Goal: Transaction & Acquisition: Obtain resource

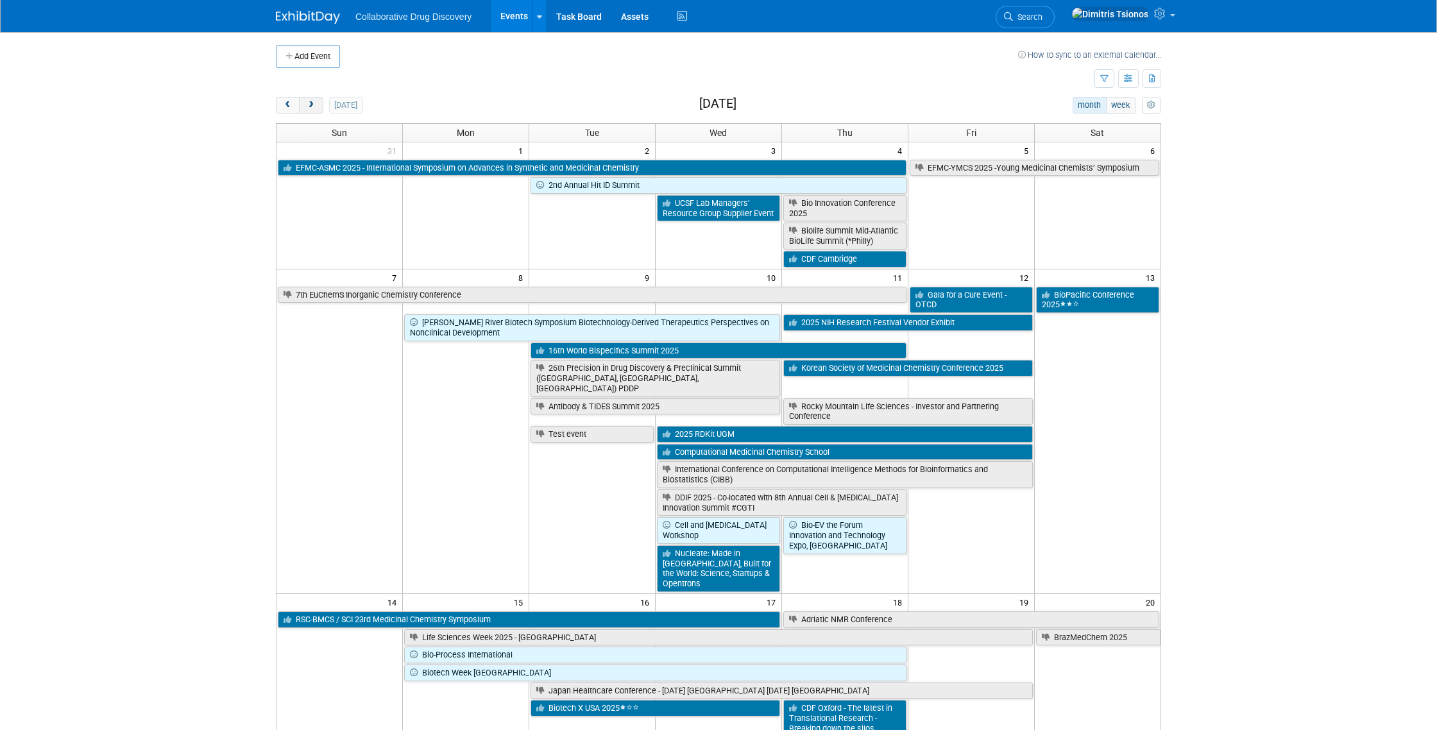
click at [309, 105] on span "next" at bounding box center [311, 105] width 10 height 8
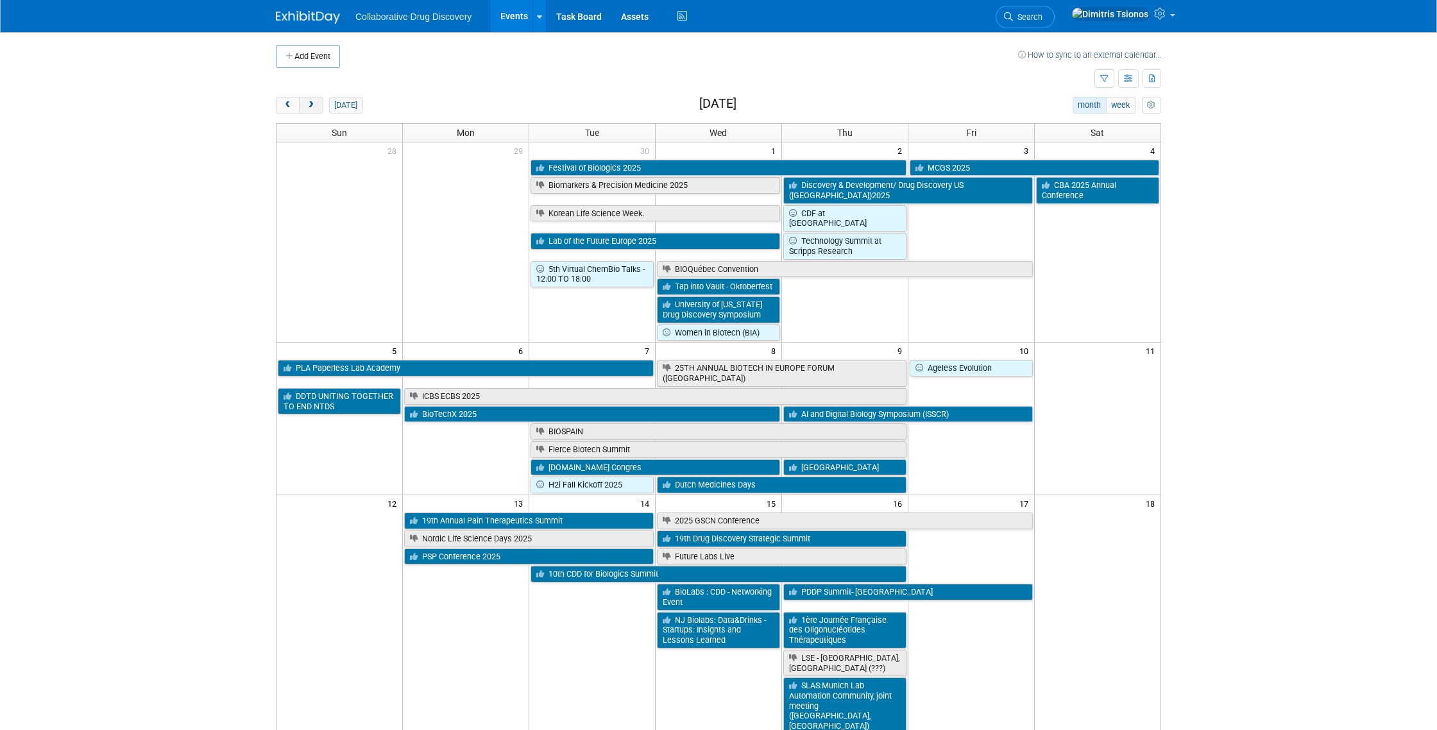
click at [309, 105] on span "next" at bounding box center [311, 105] width 10 height 8
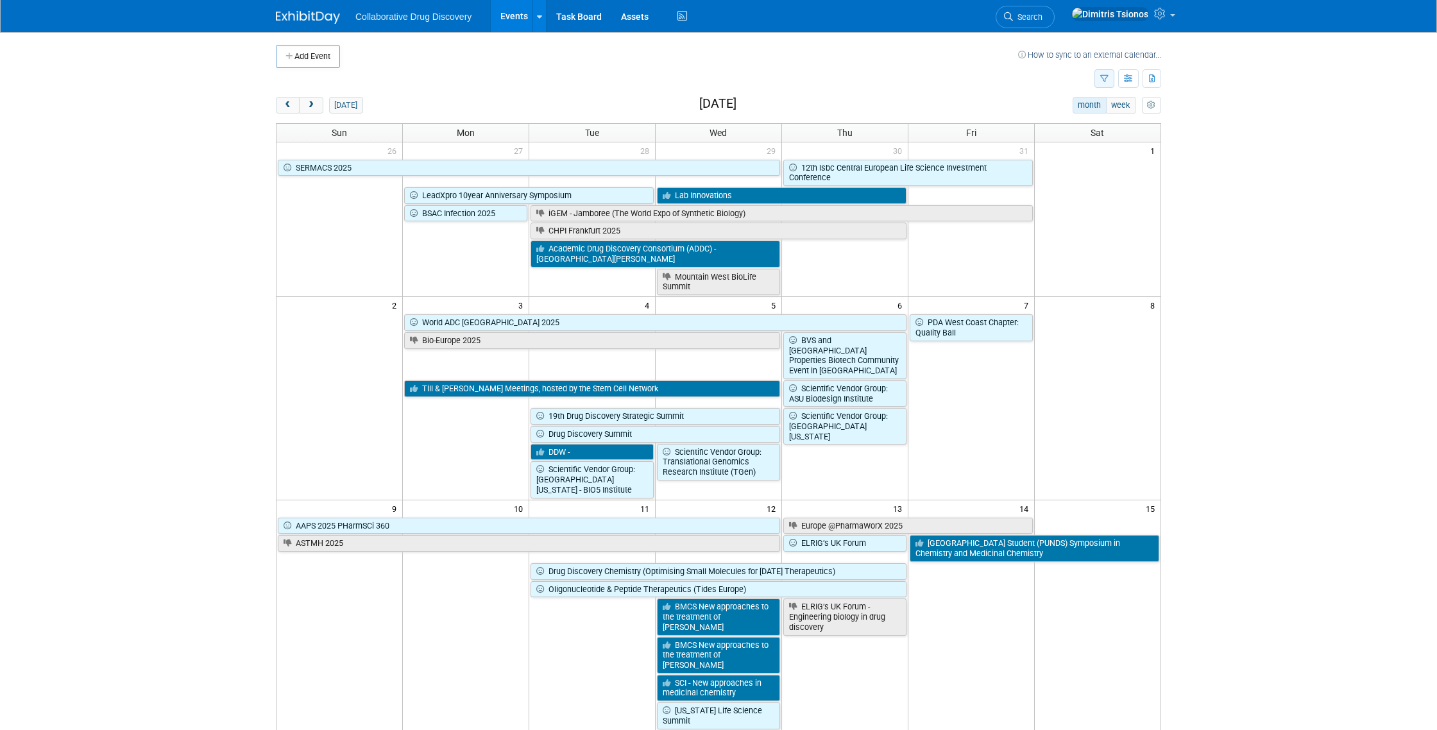
click at [1108, 75] on icon "button" at bounding box center [1105, 79] width 8 height 8
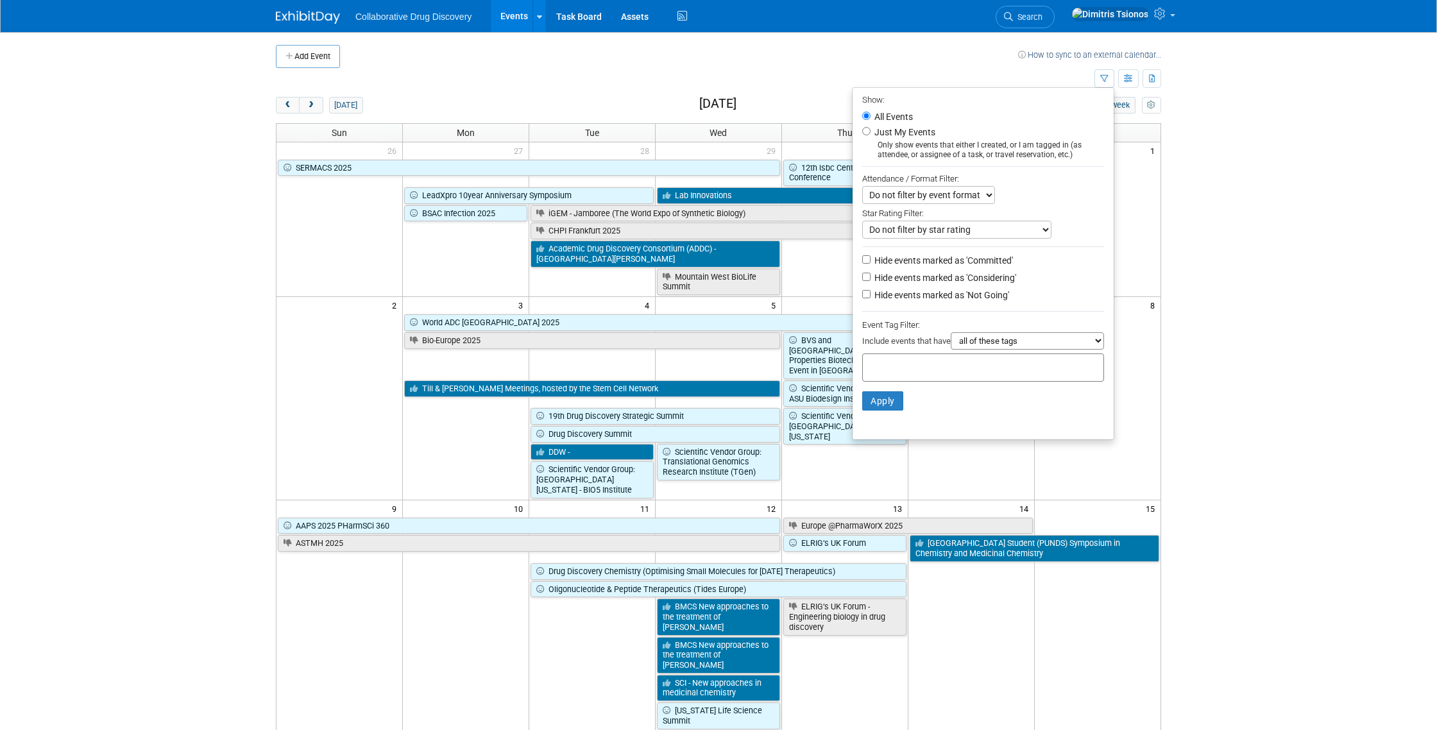
click at [880, 370] on input "text" at bounding box center [919, 365] width 103 height 13
type input "eu"
click at [882, 407] on div "EU/Central" at bounding box center [946, 413] width 180 height 18
type input "EU/Central"
click at [862, 427] on button "Apply" at bounding box center [882, 421] width 41 height 19
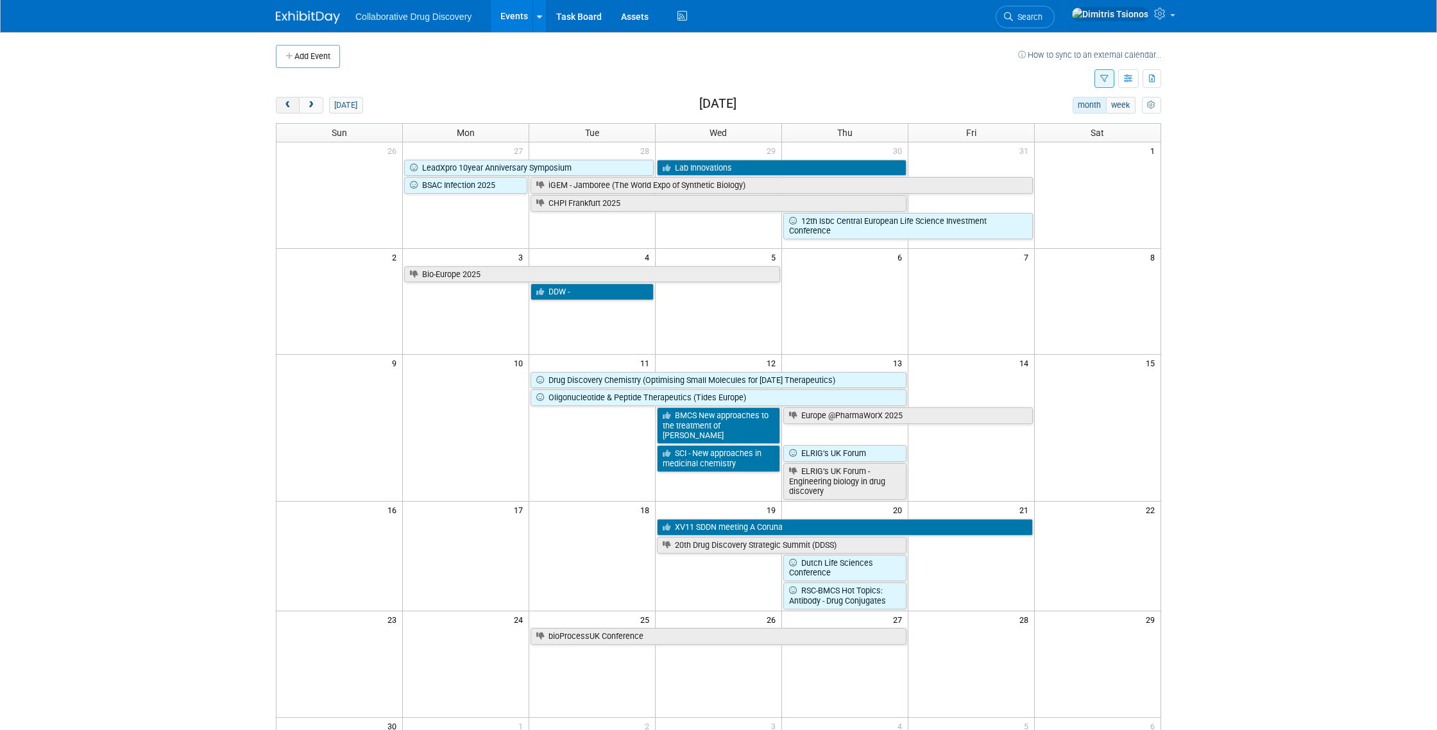
click at [290, 108] on span "prev" at bounding box center [288, 105] width 10 height 8
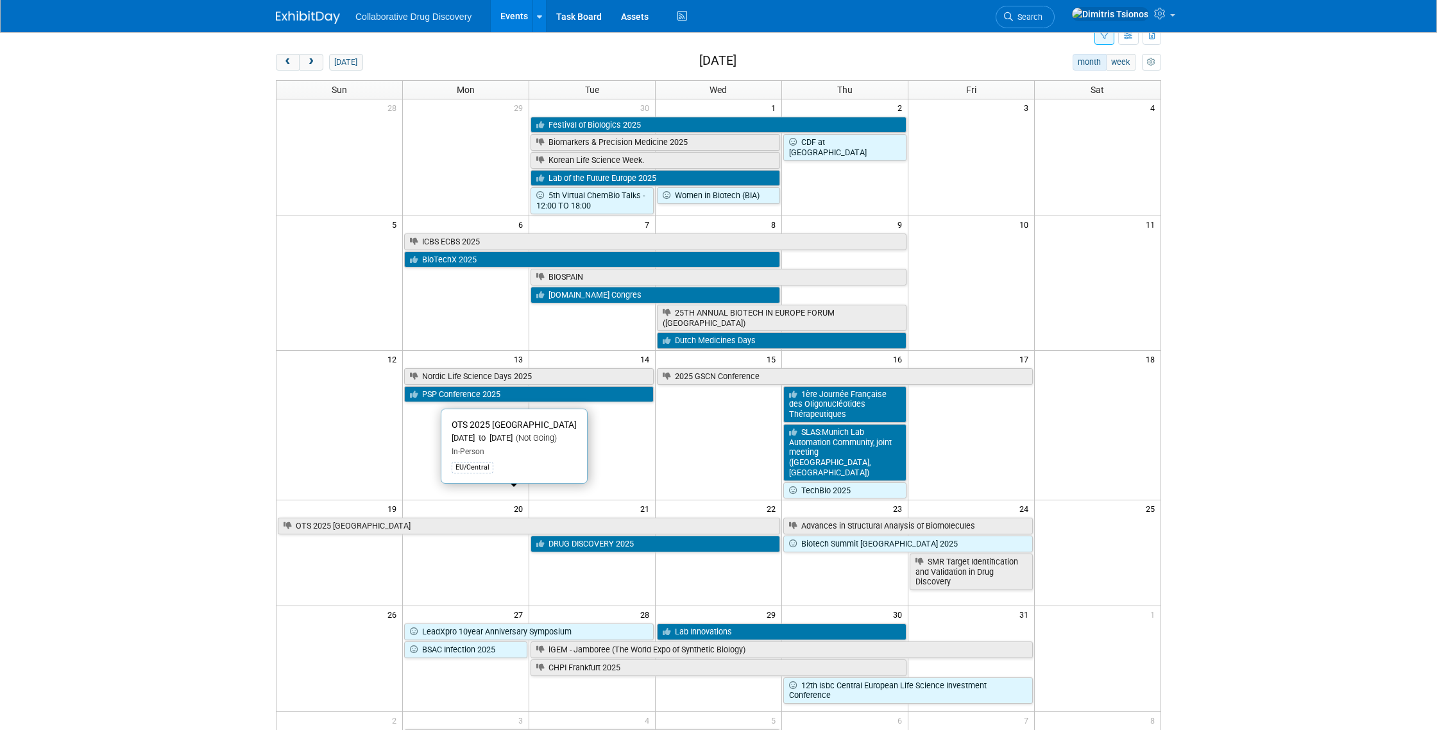
scroll to position [45, 0]
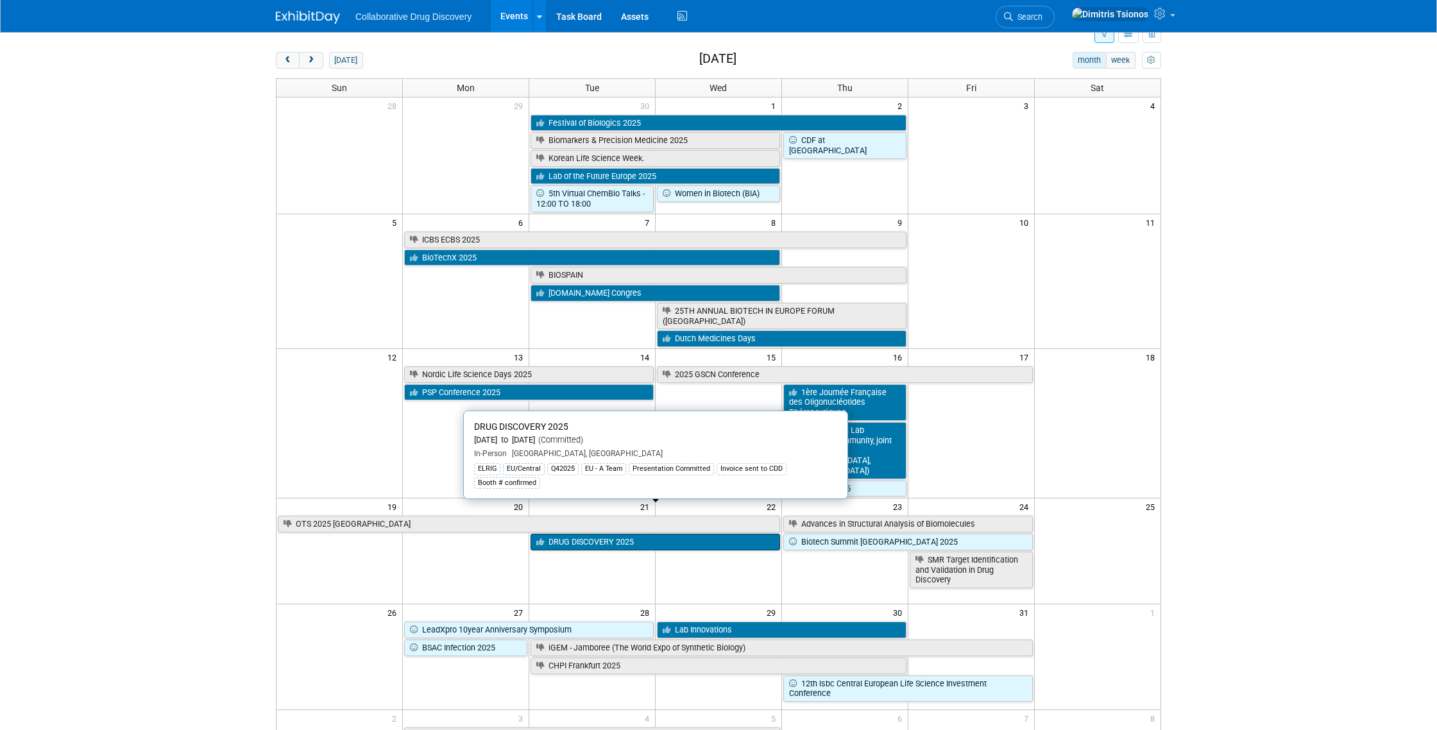
click at [551, 534] on link "DRUG DISCOVERY 2025" at bounding box center [656, 542] width 250 height 17
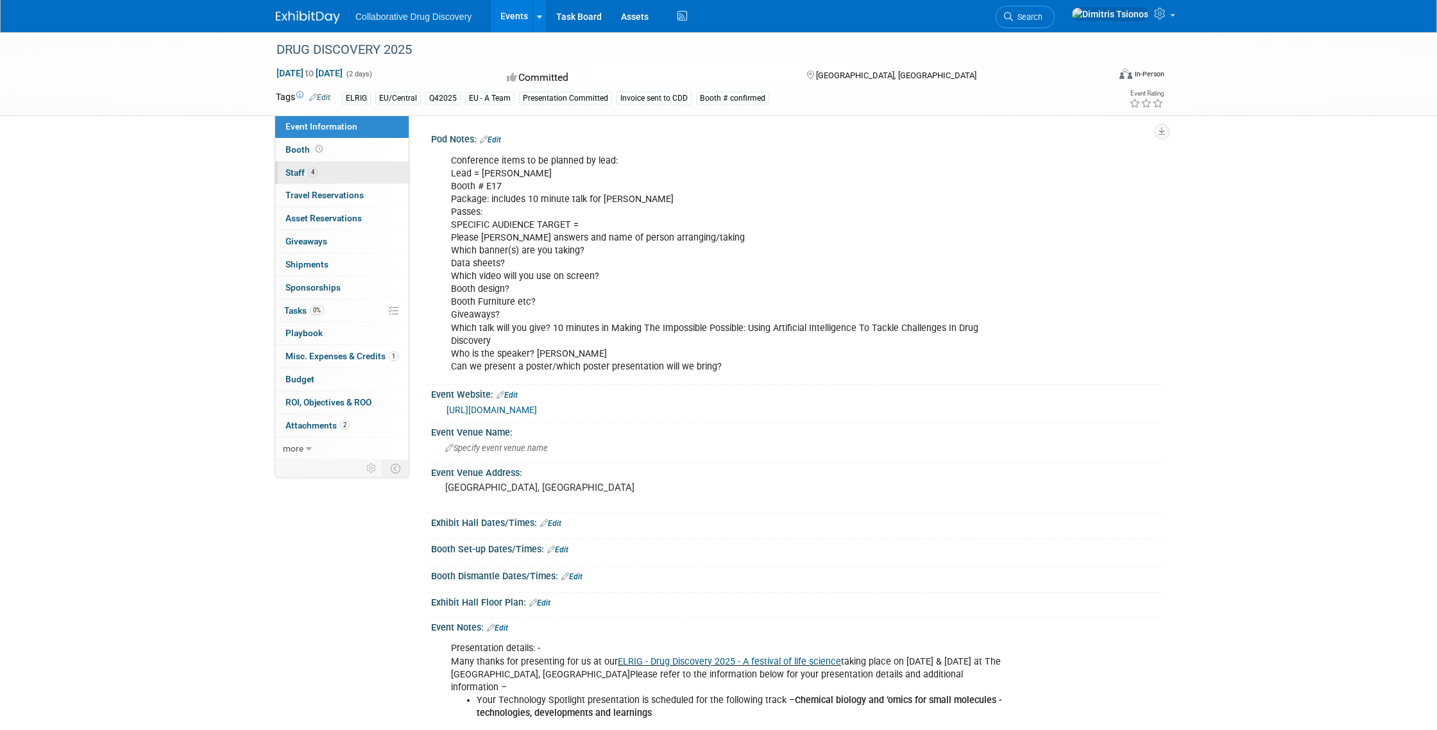
click at [357, 173] on link "4 Staff 4" at bounding box center [341, 173] width 133 height 22
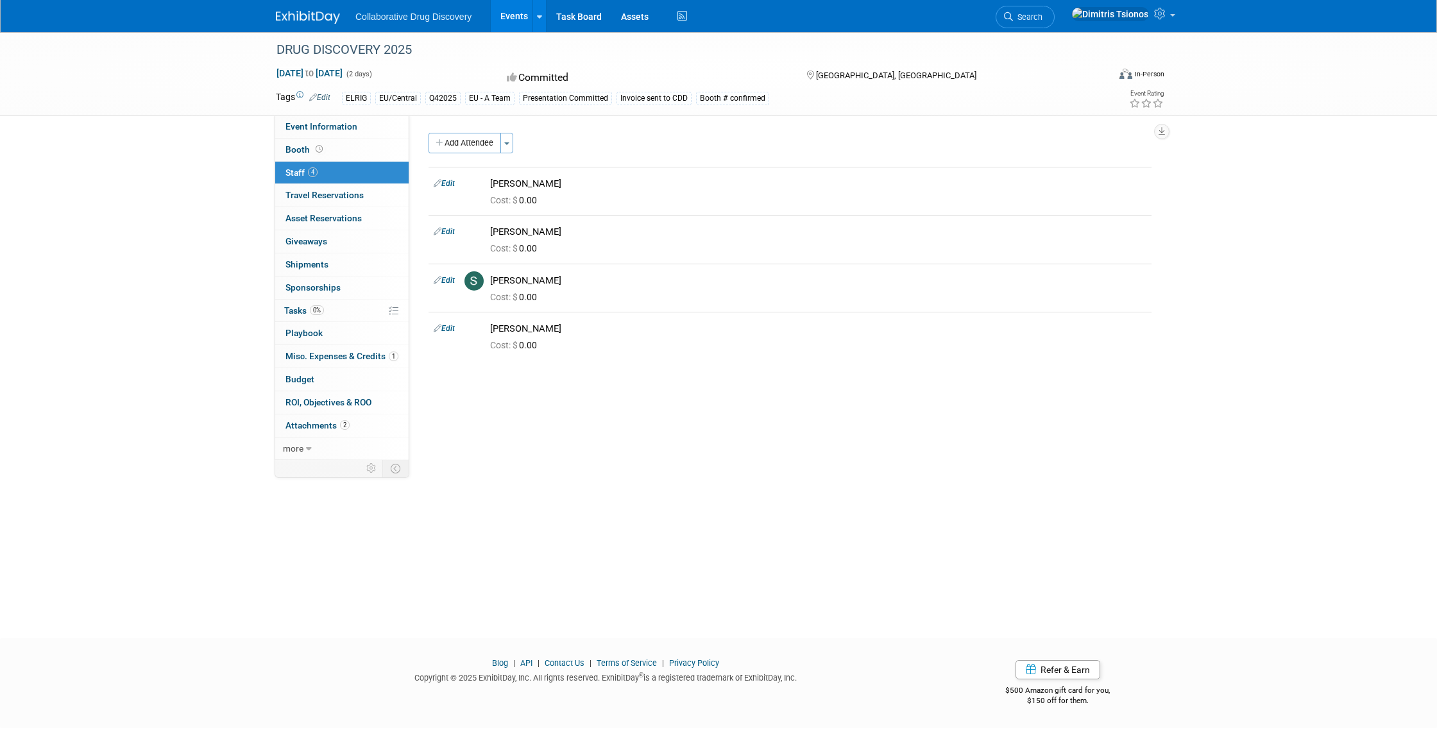
click at [325, 21] on img at bounding box center [308, 17] width 64 height 13
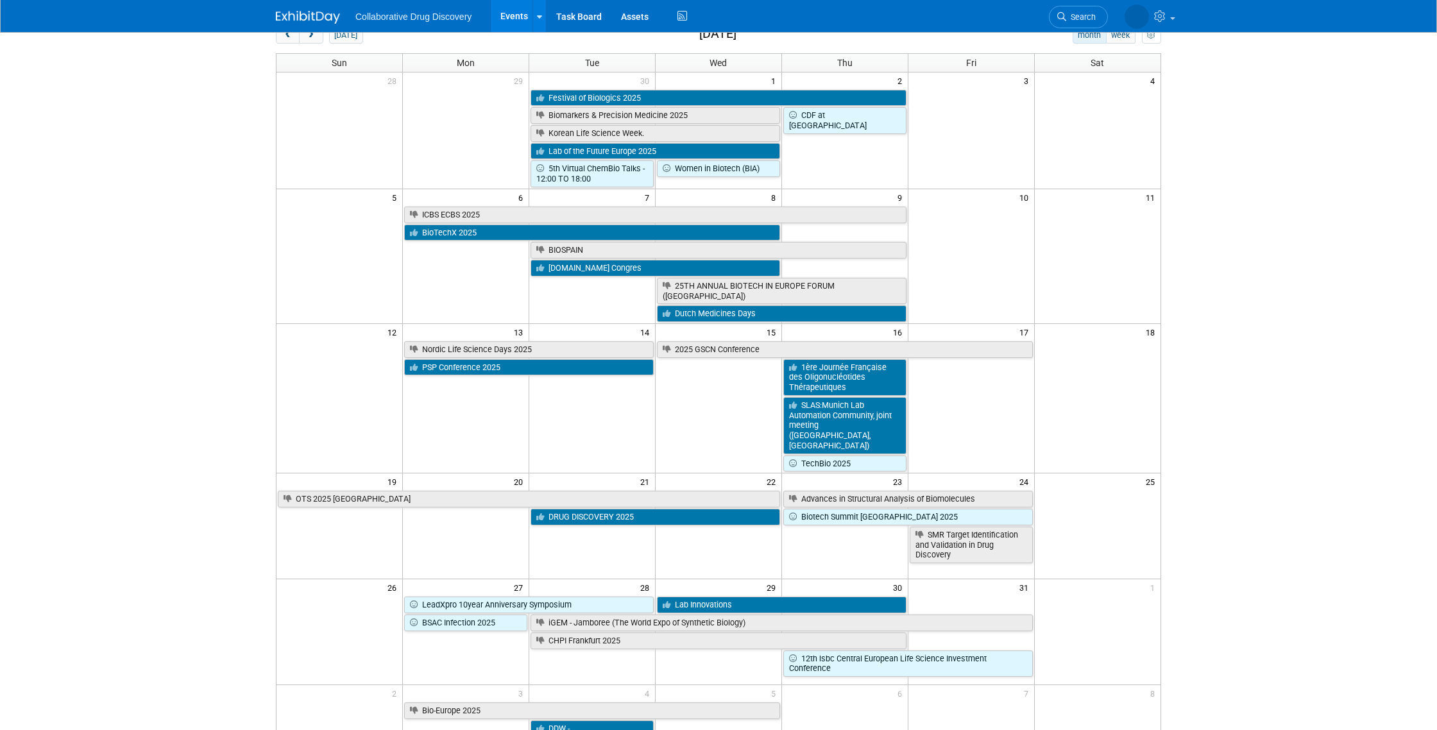
scroll to position [71, 0]
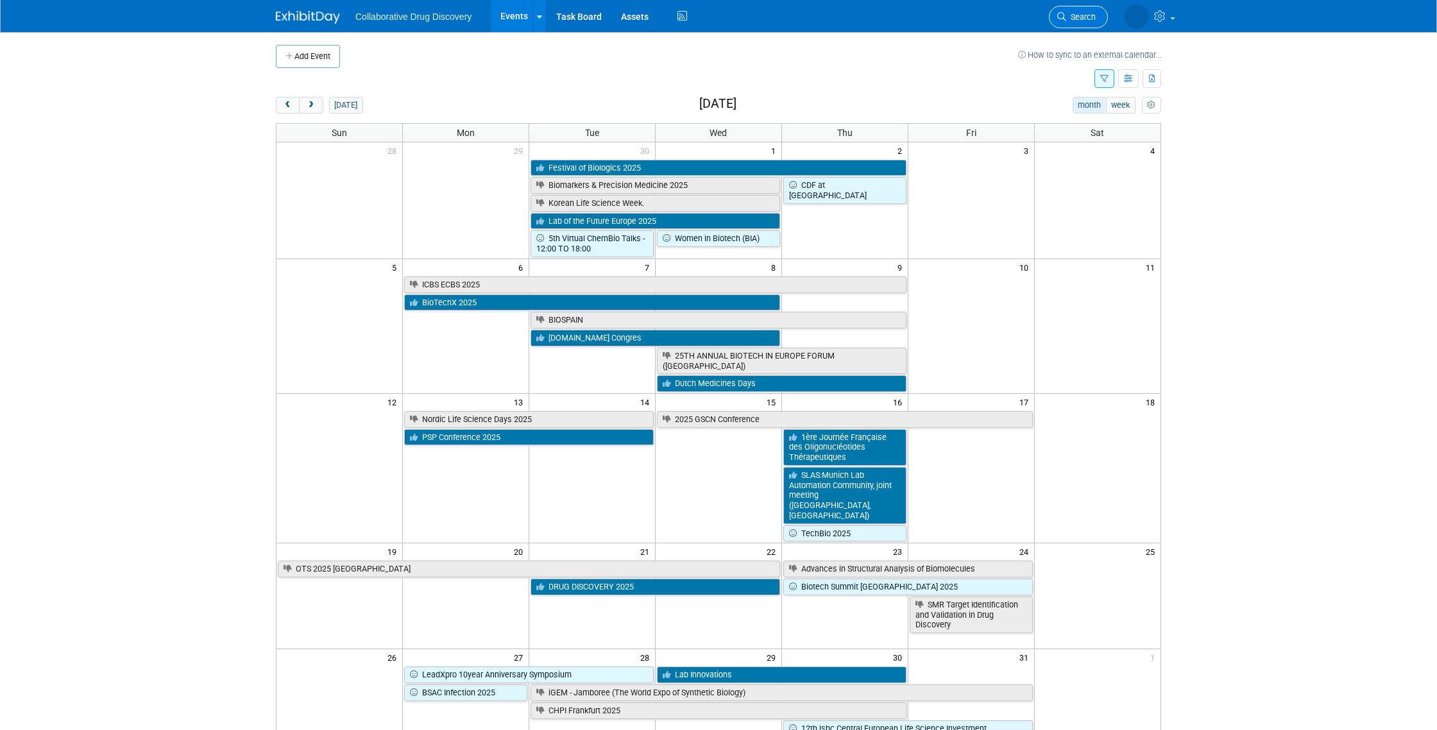
click at [1078, 17] on span "Search" at bounding box center [1081, 17] width 30 height 10
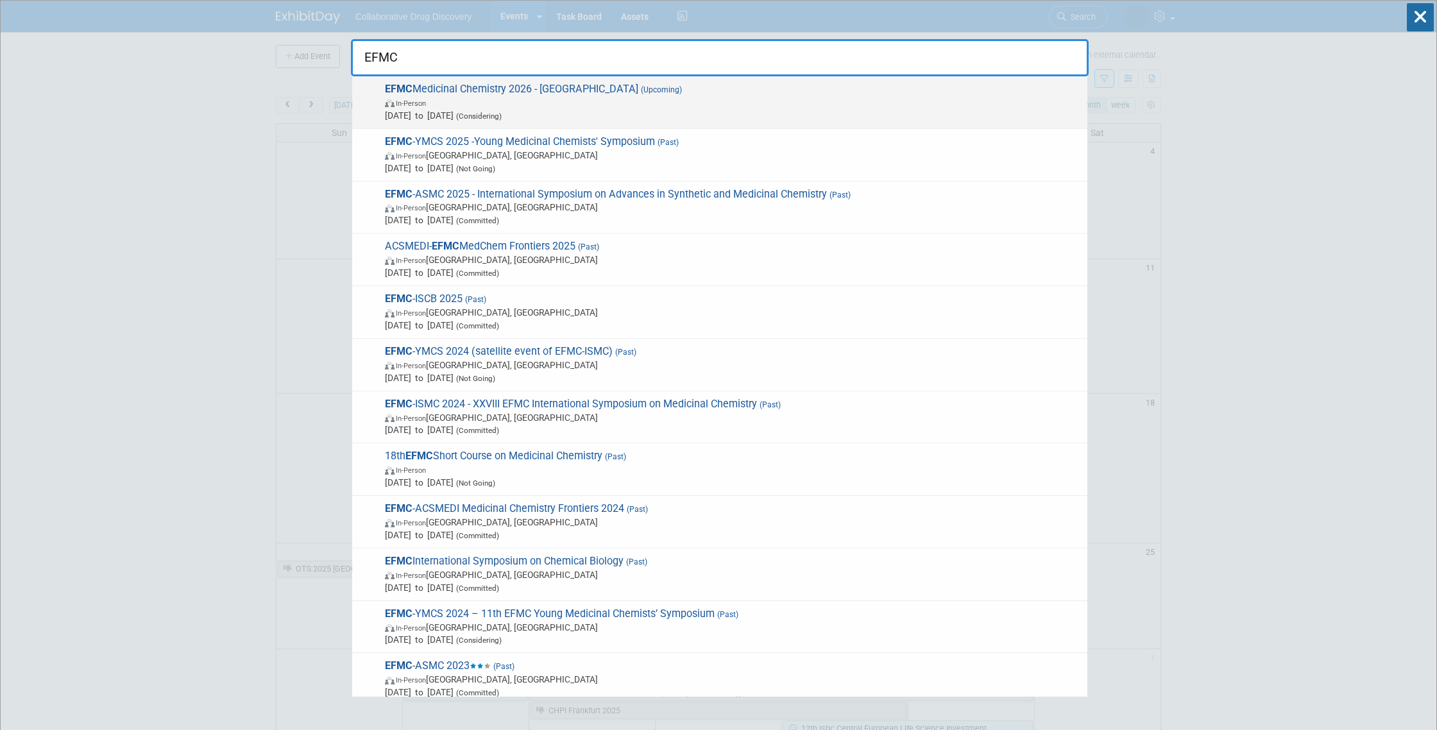
type input "EFMC"
click at [546, 105] on span "In-Person" at bounding box center [733, 102] width 696 height 13
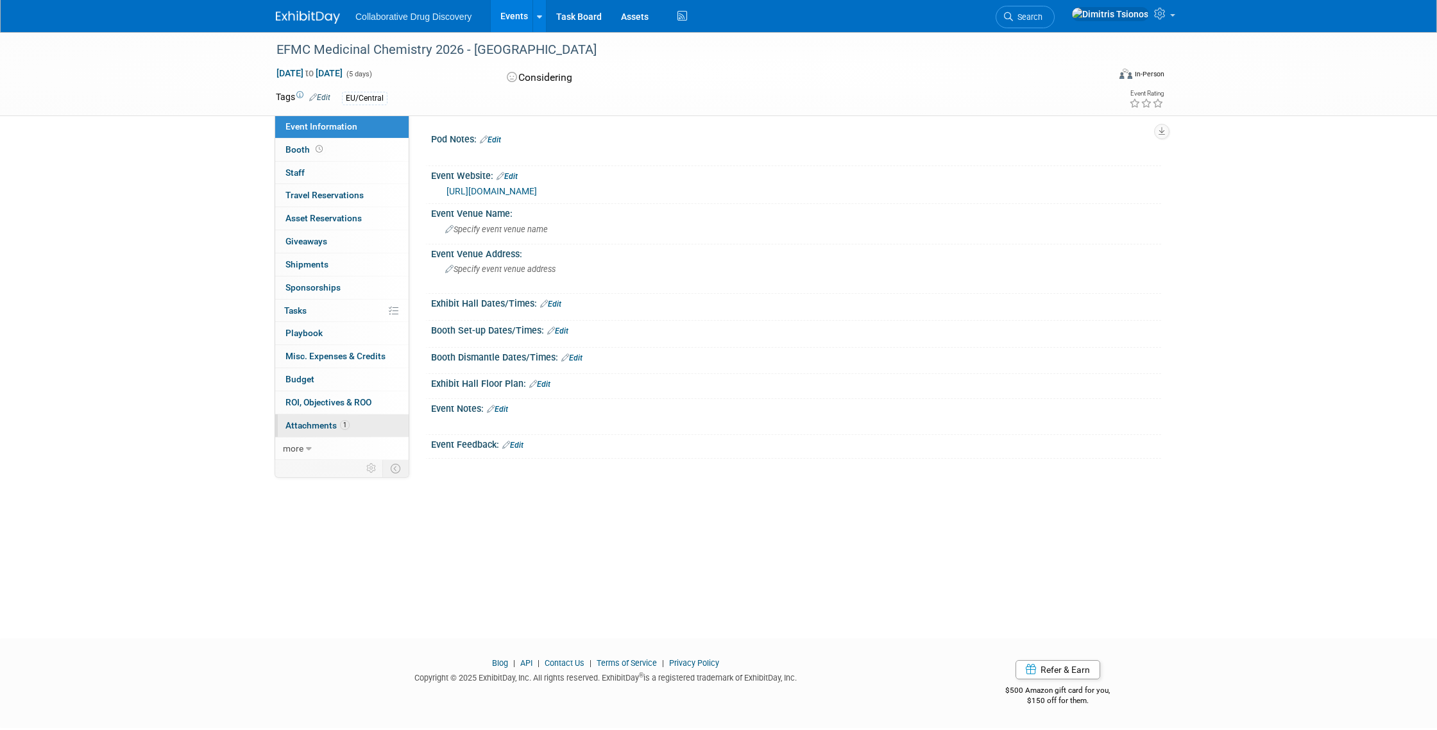
click at [320, 428] on span "Attachments 1" at bounding box center [318, 425] width 64 height 10
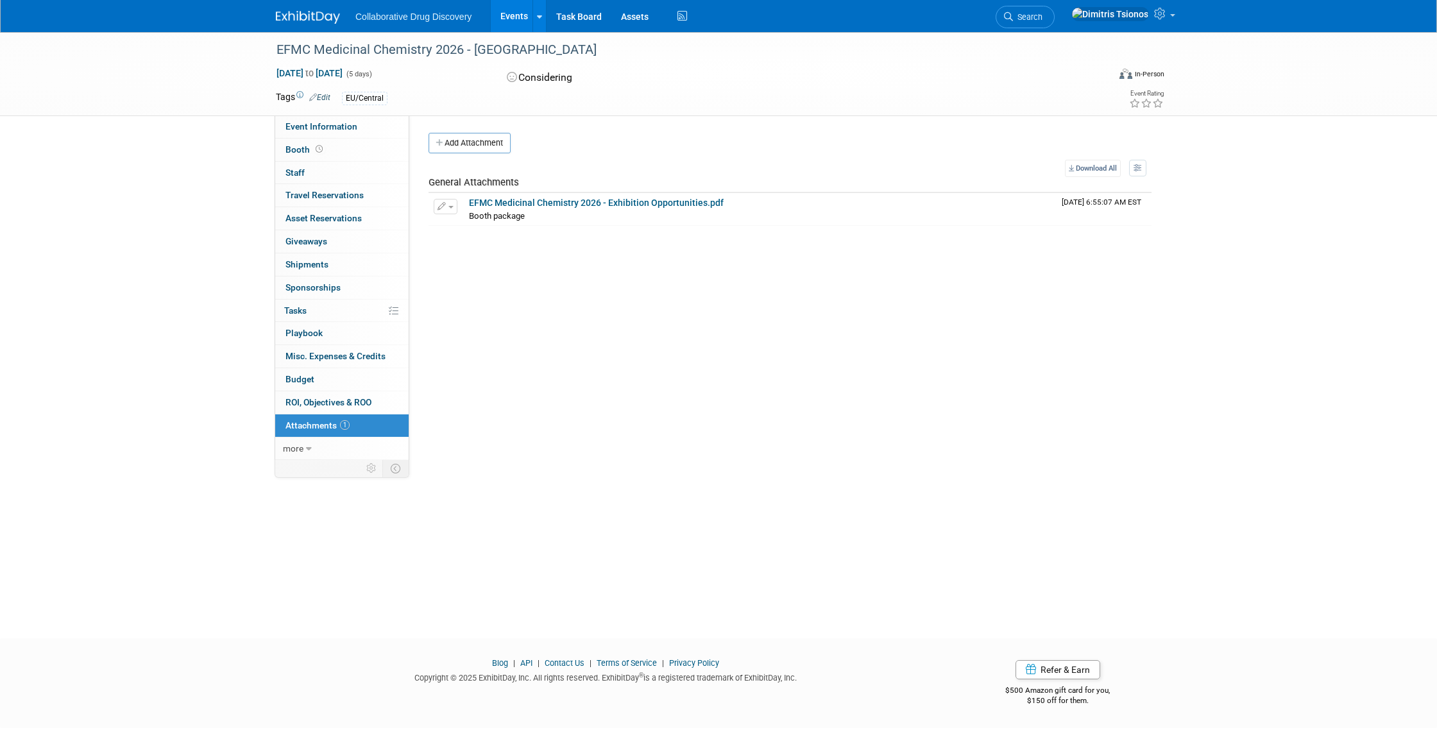
click at [508, 334] on div "Pod Notes: Edit X Event Website: Edit [URL][DOMAIN_NAME] Event Venue Name: Spec…" at bounding box center [785, 288] width 752 height 345
click at [309, 123] on span "Event Information" at bounding box center [322, 126] width 72 height 10
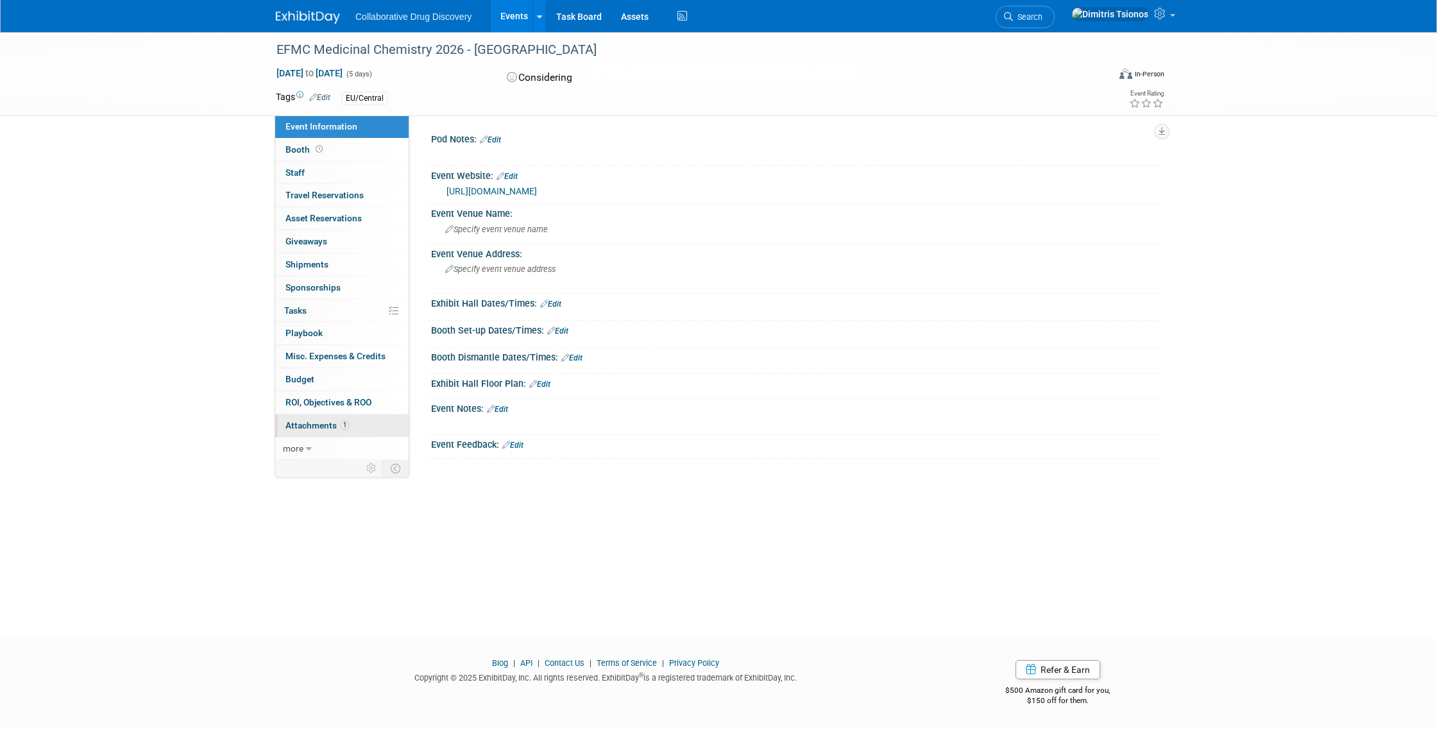
click at [333, 427] on span "Attachments 1" at bounding box center [318, 425] width 64 height 10
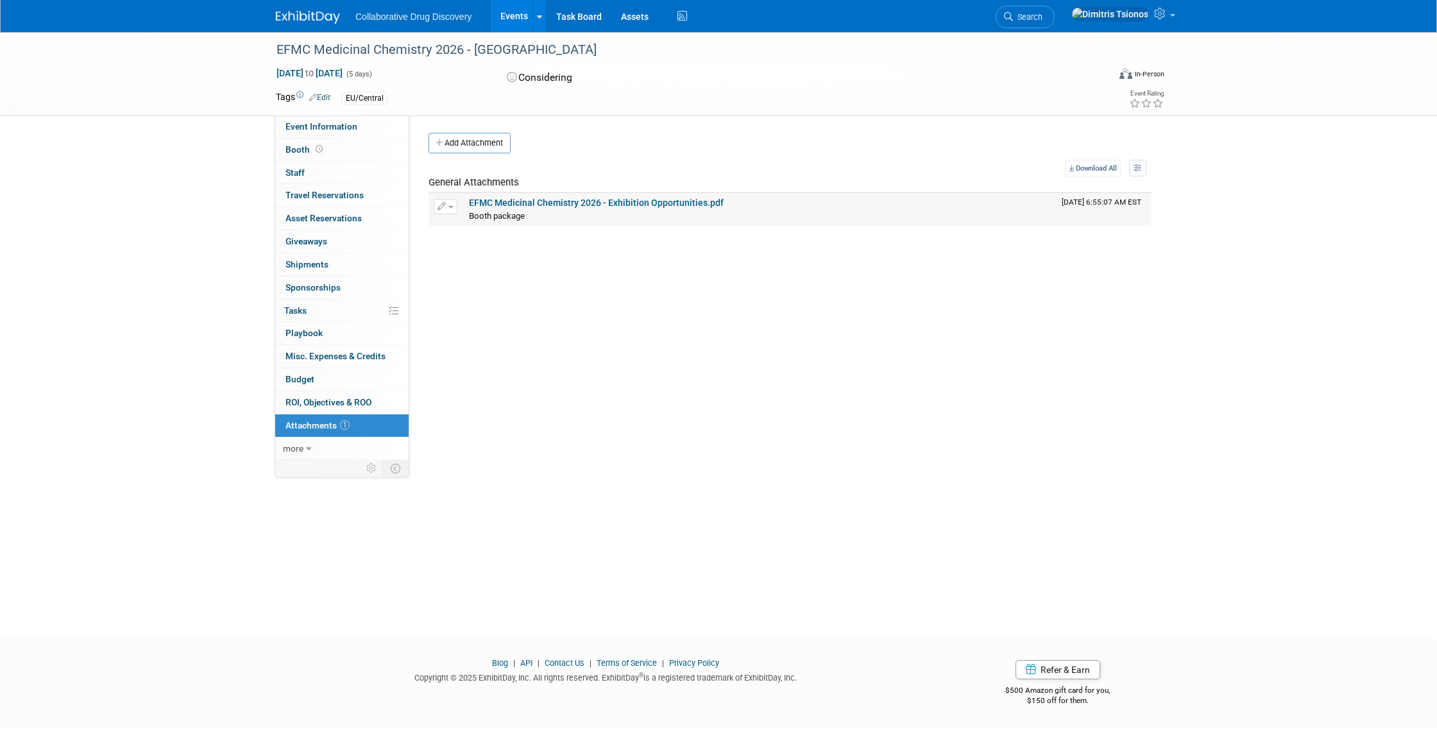
click at [532, 201] on link "EFMC Medicinal Chemistry 2026 - Exhibition Opportunities.pdf" at bounding box center [596, 203] width 255 height 10
click at [1013, 12] on icon at bounding box center [1008, 16] width 9 height 9
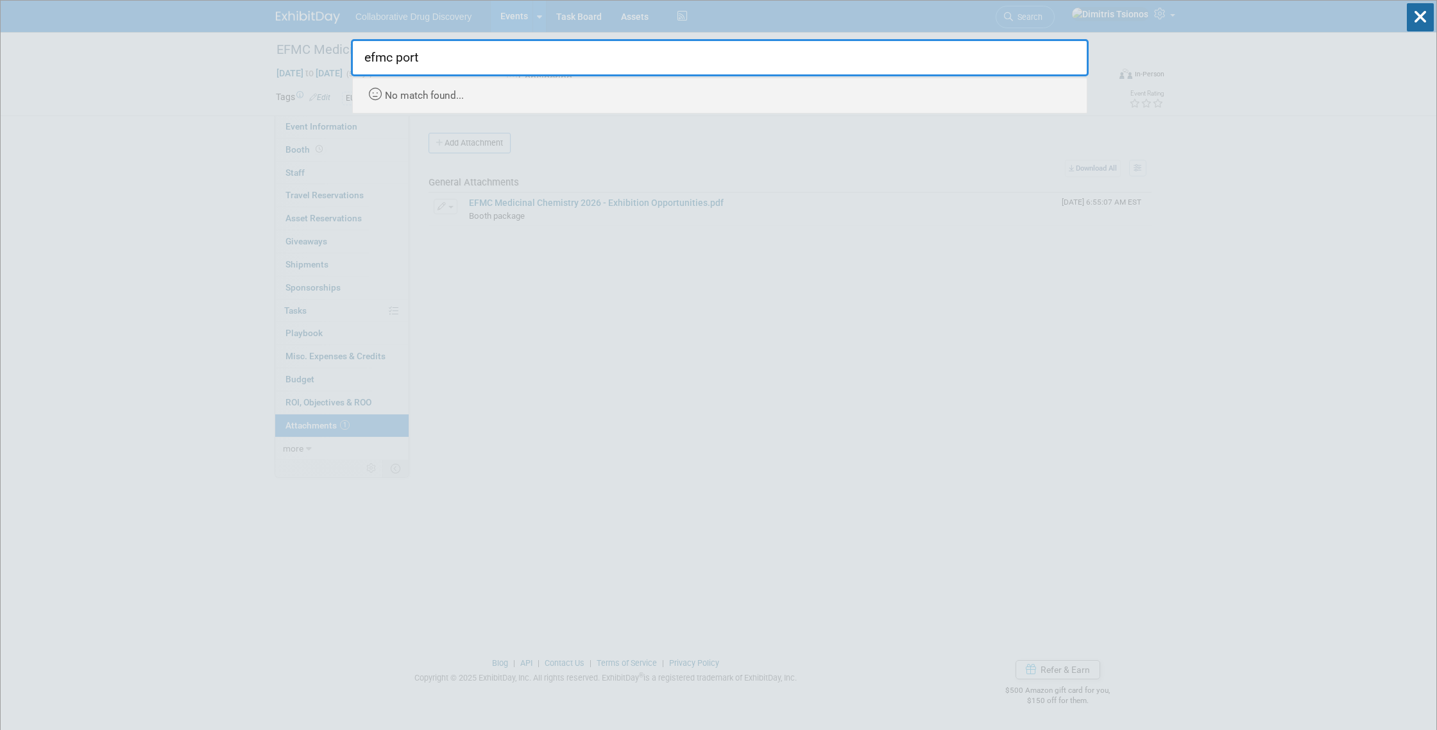
type input "efmc port"
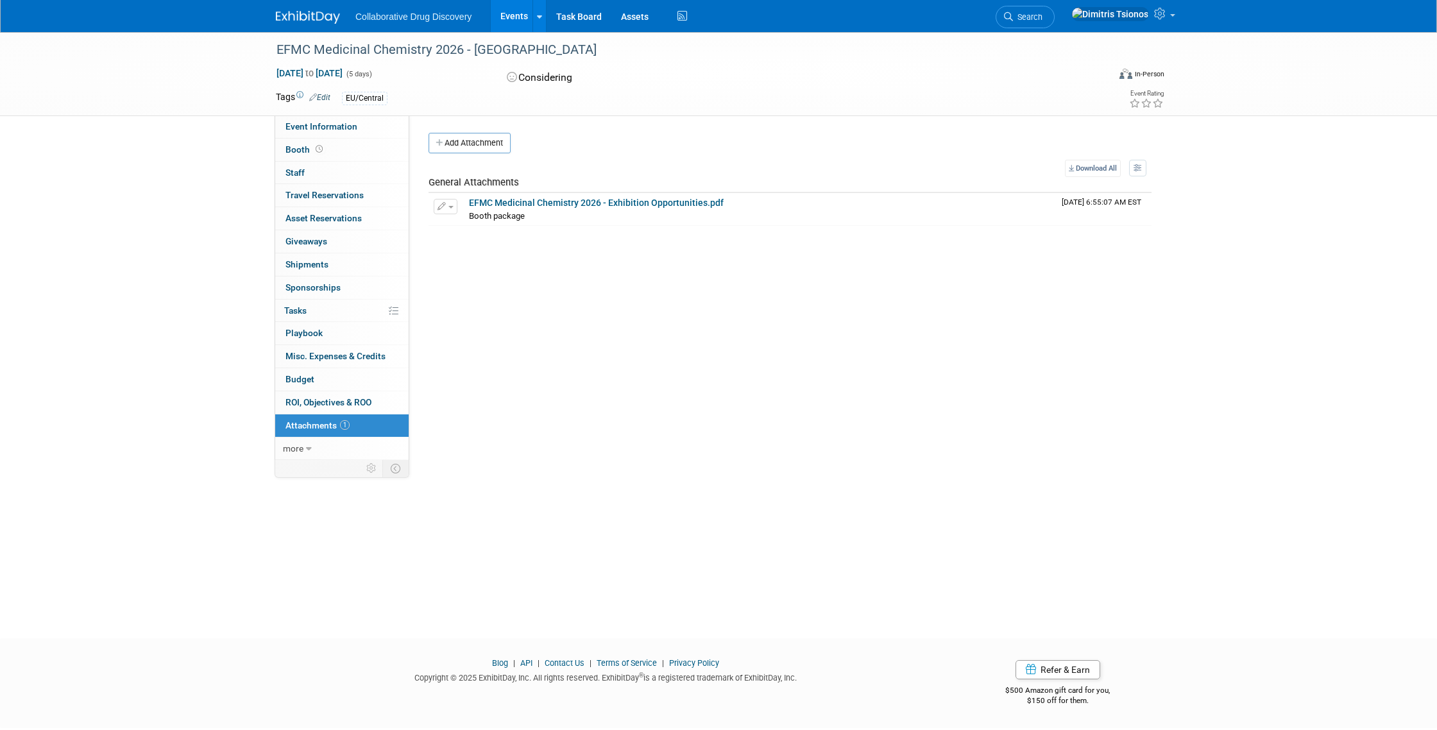
click at [519, 19] on link "Events" at bounding box center [514, 16] width 47 height 32
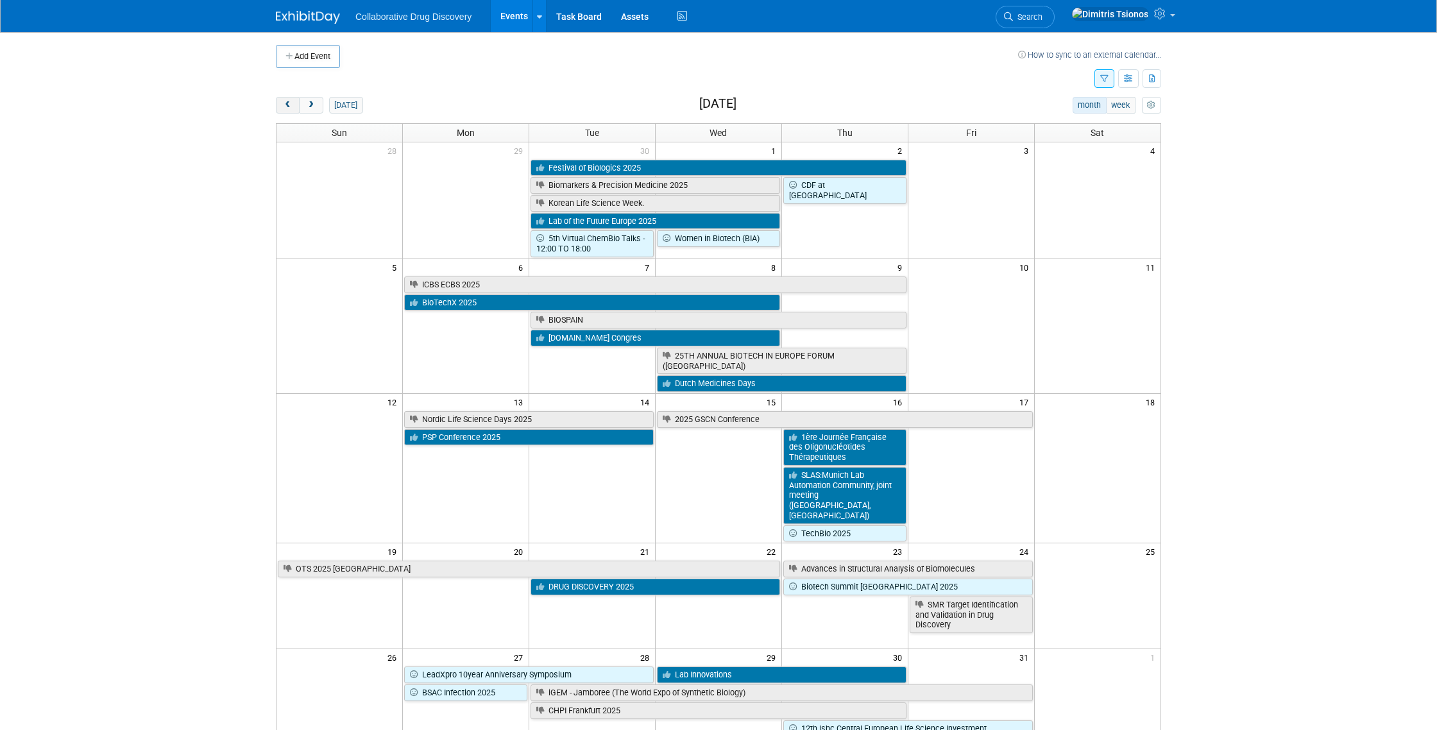
click at [280, 104] on button "prev" at bounding box center [288, 105] width 24 height 17
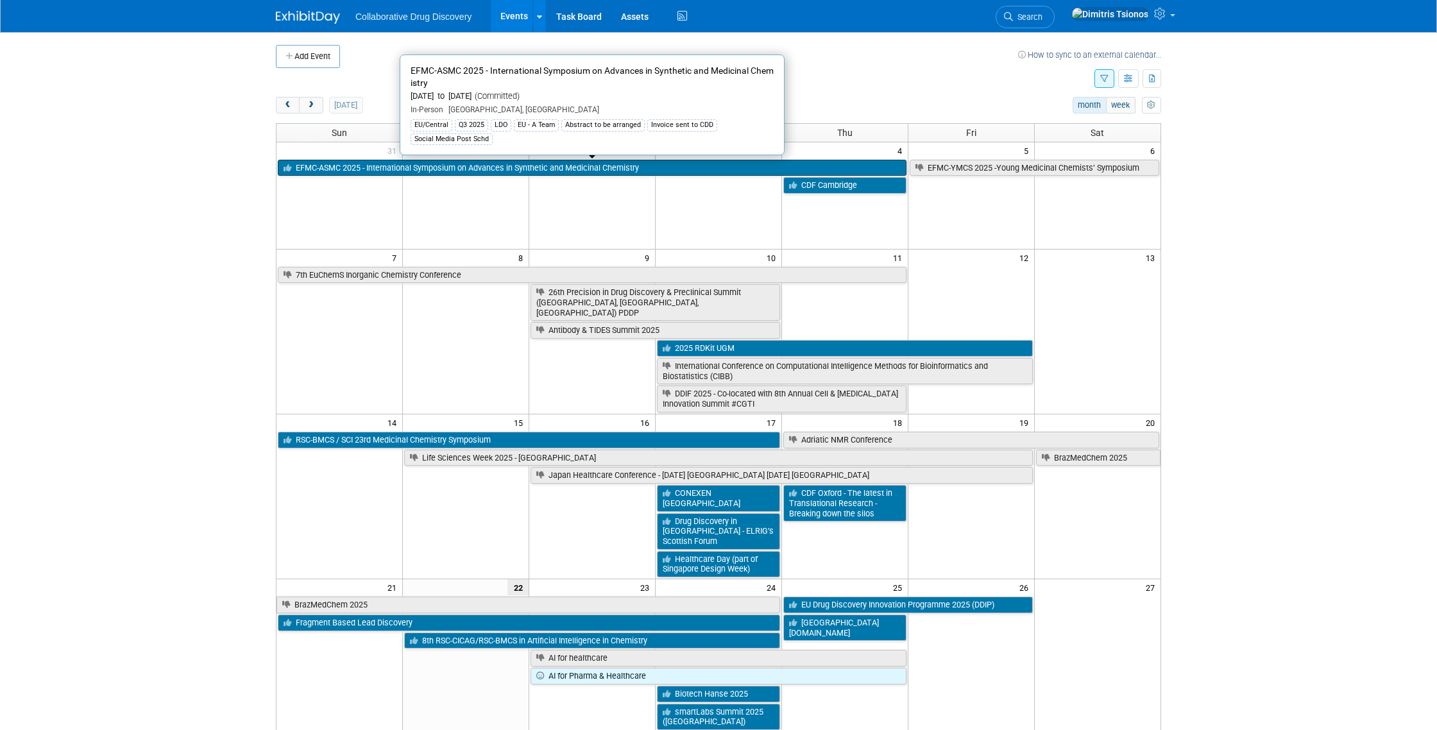
click at [381, 170] on link "EFMC-ASMC 2025 - International Symposium on Advances in Synthetic and Medicinal…" at bounding box center [592, 168] width 629 height 17
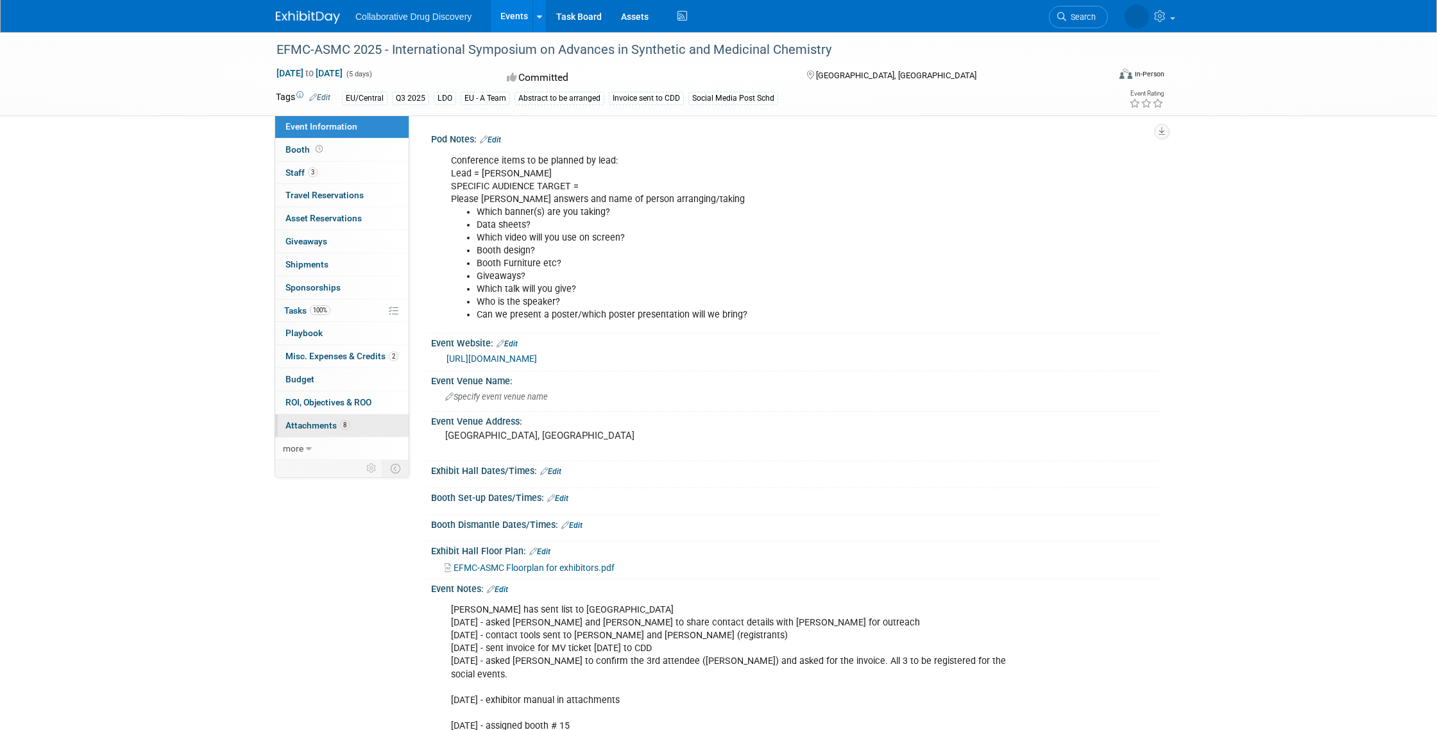
click at [307, 427] on span "Attachments 8" at bounding box center [318, 425] width 64 height 10
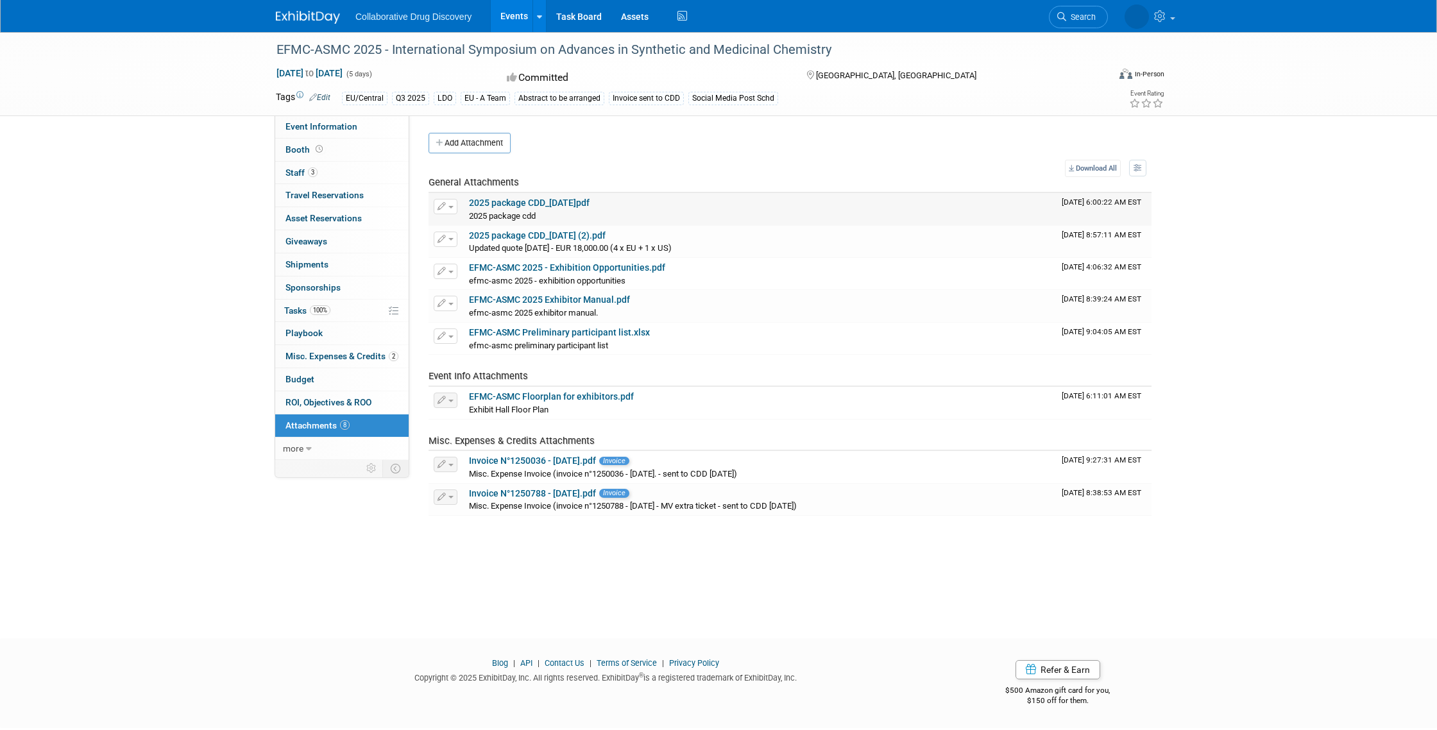
click at [551, 201] on link "2025 package CDD_[DATE]pdf" at bounding box center [529, 203] width 121 height 10
click at [210, 165] on div "EFMC-ASMC 2025 - International Symposium on Advances in Synthetic and Medicinal…" at bounding box center [718, 323] width 1437 height 583
